Goal: Task Accomplishment & Management: Use online tool/utility

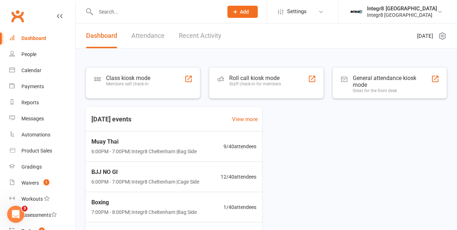
click at [256, 82] on div "Staff check-in for members" at bounding box center [255, 83] width 52 height 5
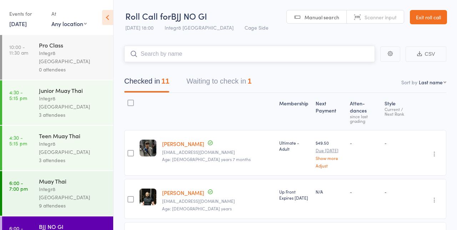
click at [368, 81] on nav "Checked in 11 Waiting to check in 1" at bounding box center [285, 83] width 339 height 19
click at [365, 61] on input "search" at bounding box center [249, 54] width 251 height 16
click at [357, 70] on div "Checked in 11 Waiting to check in 1" at bounding box center [285, 77] width 322 height 31
click at [242, 79] on button "Waiting to check in 1" at bounding box center [219, 83] width 65 height 19
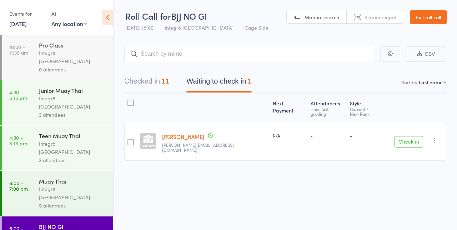
click at [416, 136] on button "Check in" at bounding box center [409, 141] width 29 height 11
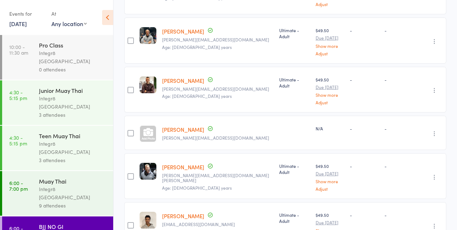
scroll to position [451, 0]
